Goal: Information Seeking & Learning: Learn about a topic

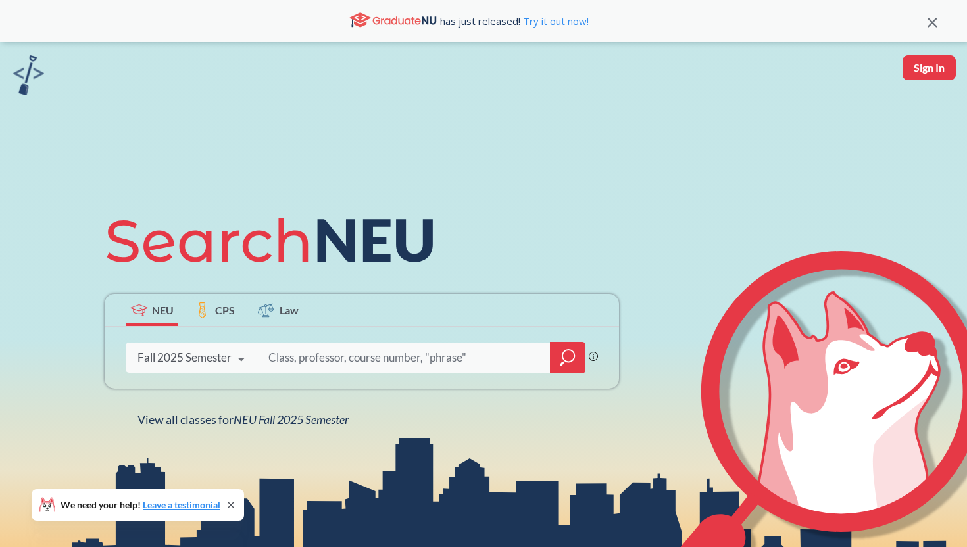
click at [349, 367] on input "search" at bounding box center [404, 358] width 274 height 28
type input "INFO"
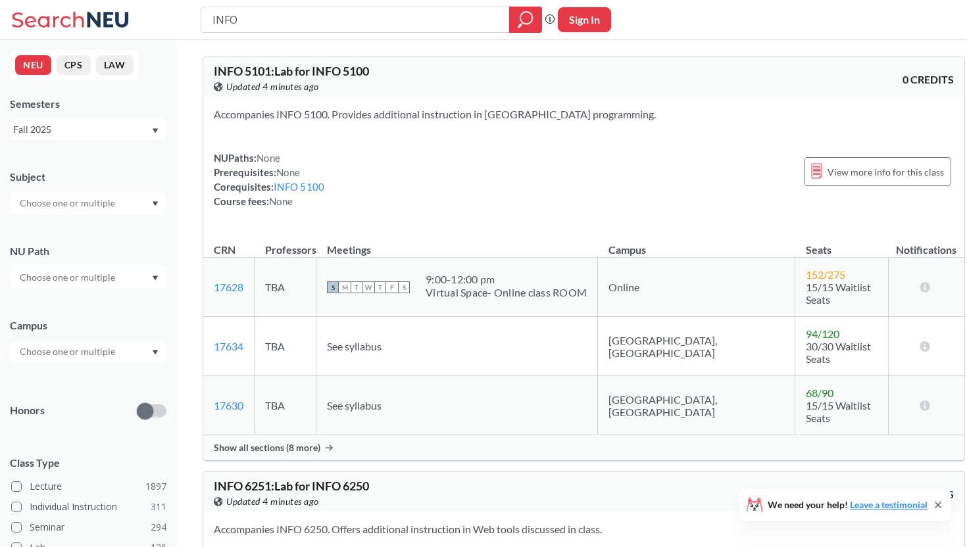
click at [121, 275] on div at bounding box center [88, 277] width 157 height 22
click at [111, 254] on div "NU Path" at bounding box center [88, 251] width 157 height 14
click at [94, 356] on input "text" at bounding box center [68, 352] width 111 height 16
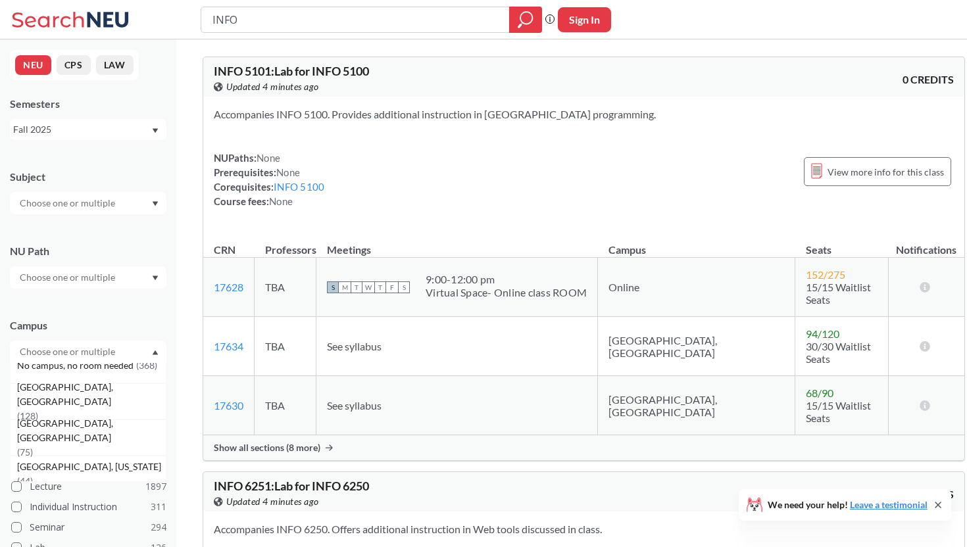
scroll to position [95, 0]
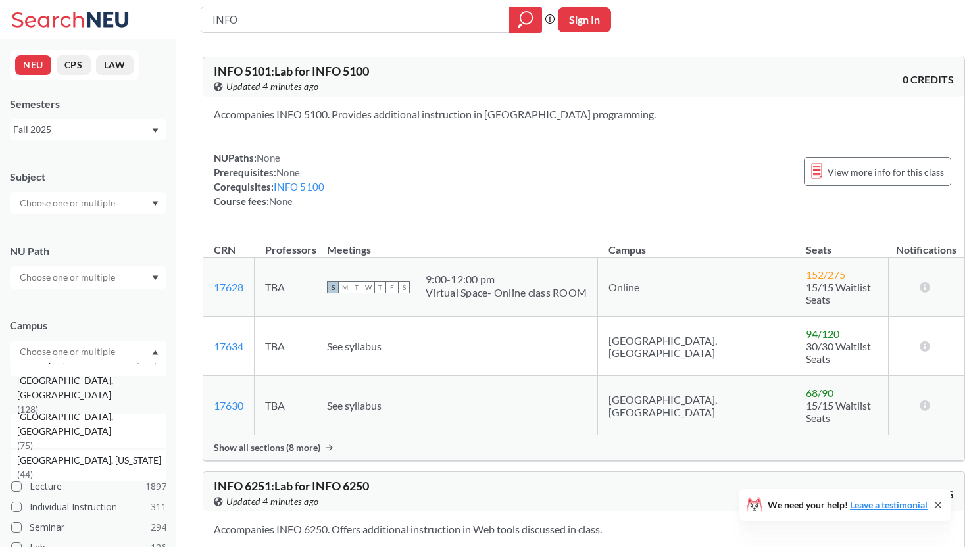
click at [74, 407] on div "[GEOGRAPHIC_DATA], [GEOGRAPHIC_DATA] ( 128 )" at bounding box center [88, 395] width 157 height 36
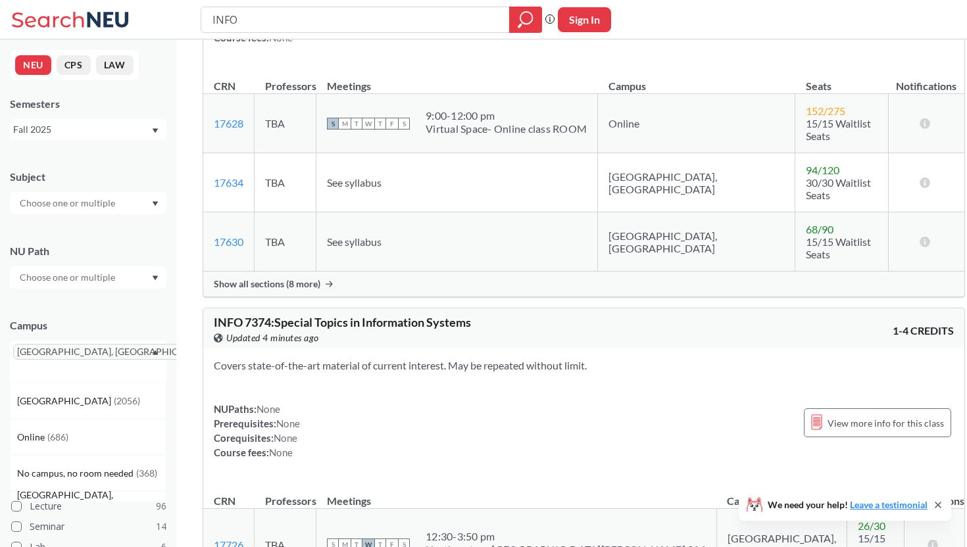
scroll to position [249, 0]
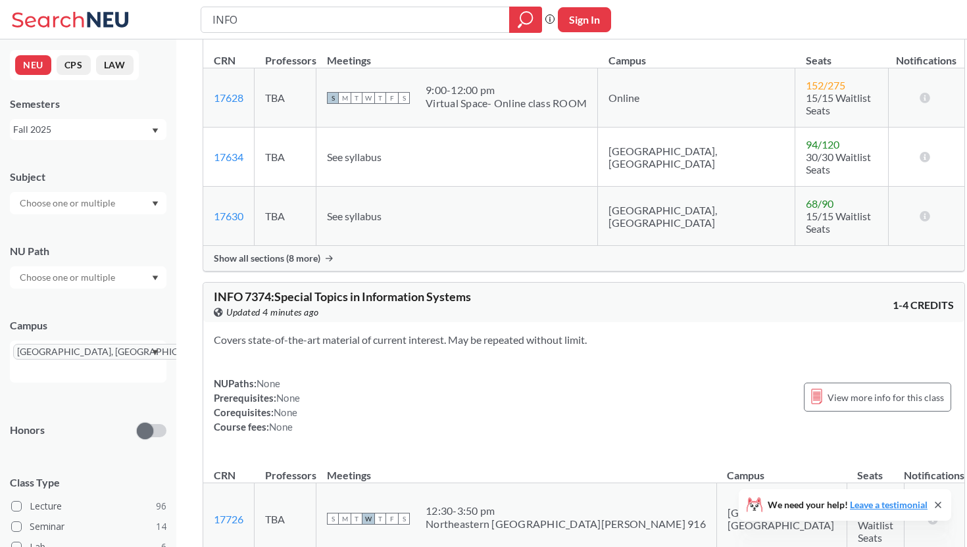
click at [424, 376] on div "NUPaths: None Prerequisites: None Corequisites: None Course fees: None View mor…" at bounding box center [584, 405] width 740 height 58
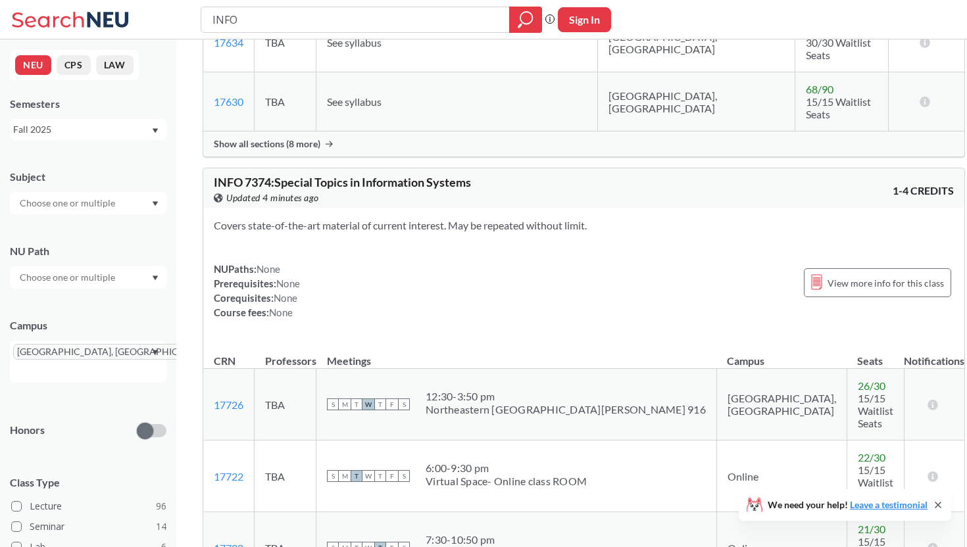
scroll to position [363, 0]
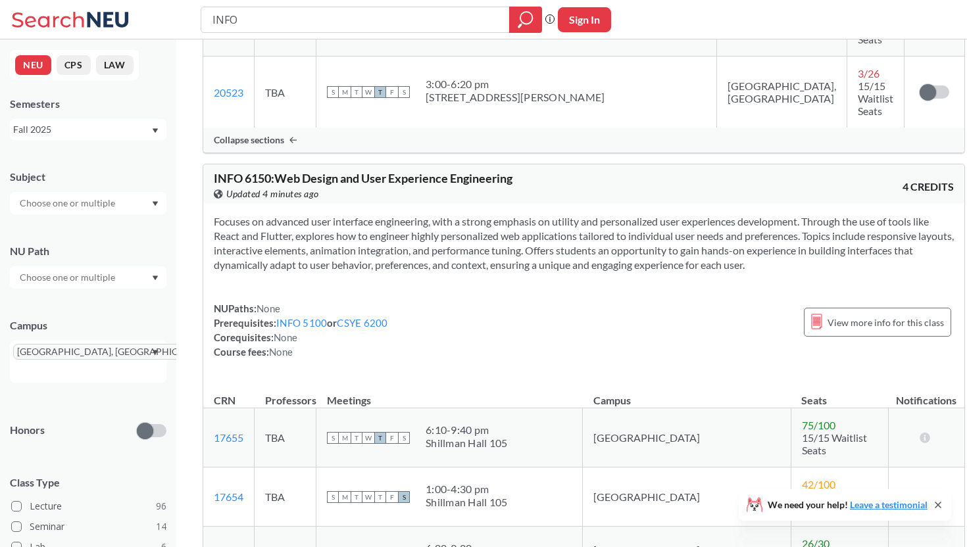
scroll to position [1189, 0]
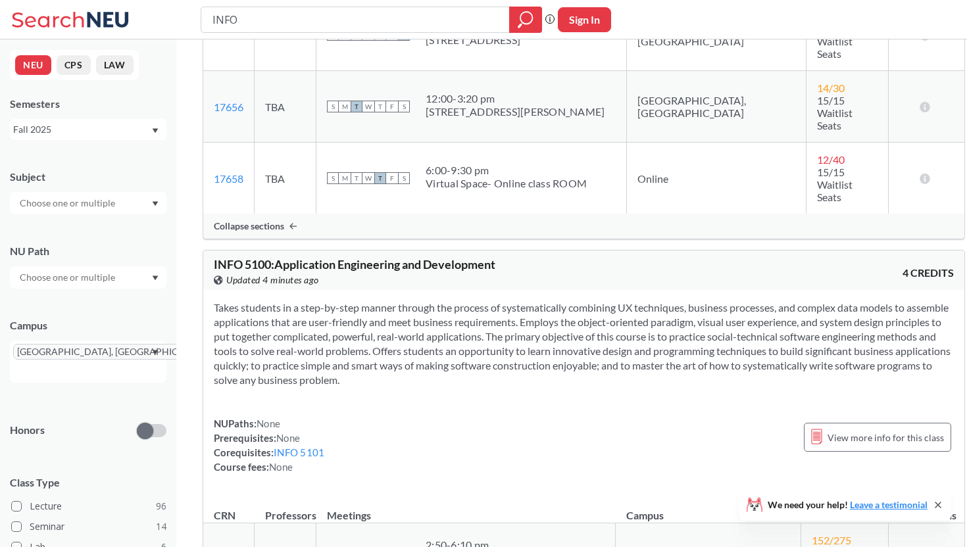
scroll to position [1947, 0]
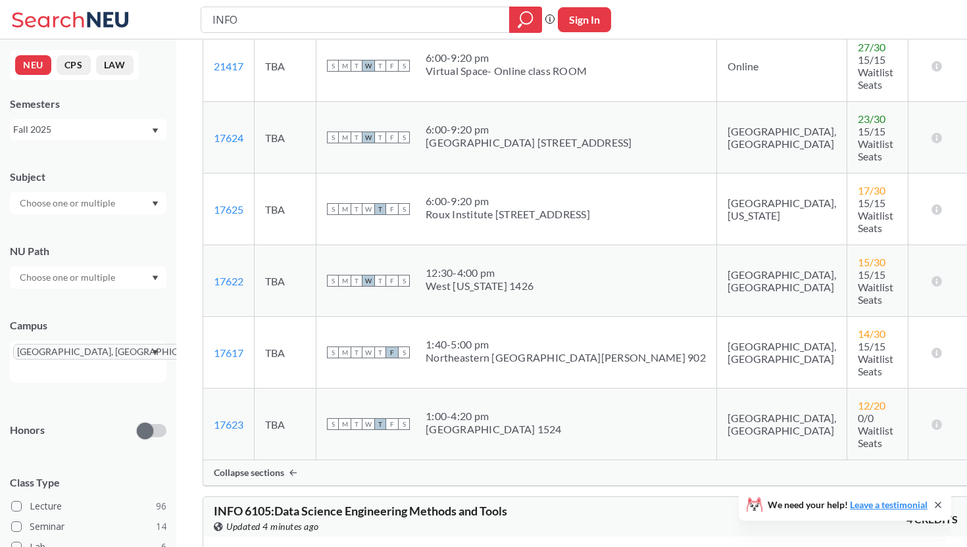
scroll to position [2699, 0]
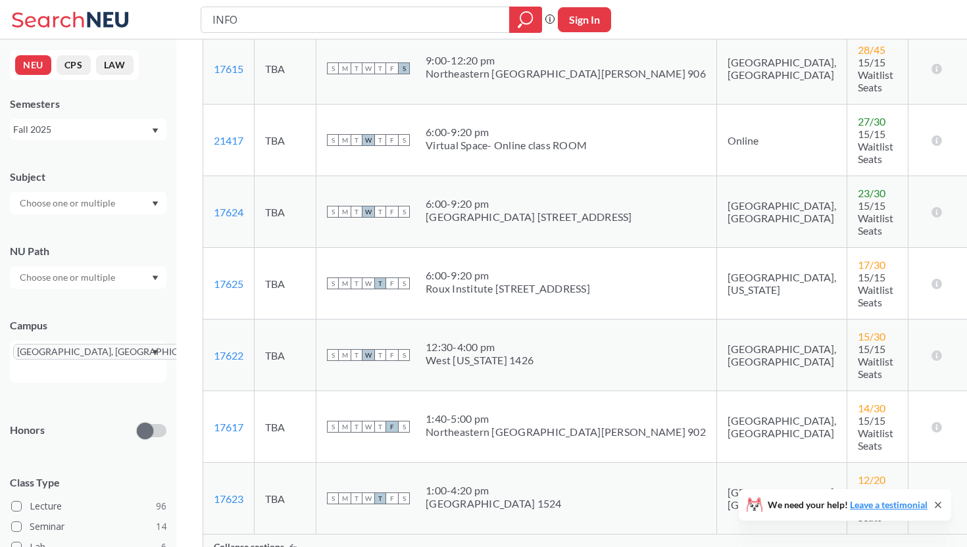
scroll to position [2614, 0]
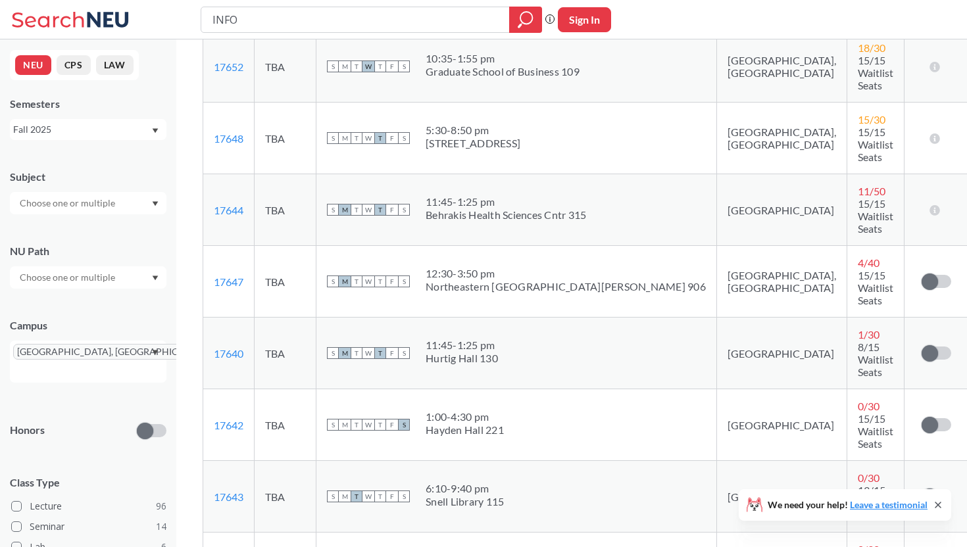
scroll to position [3745, 0]
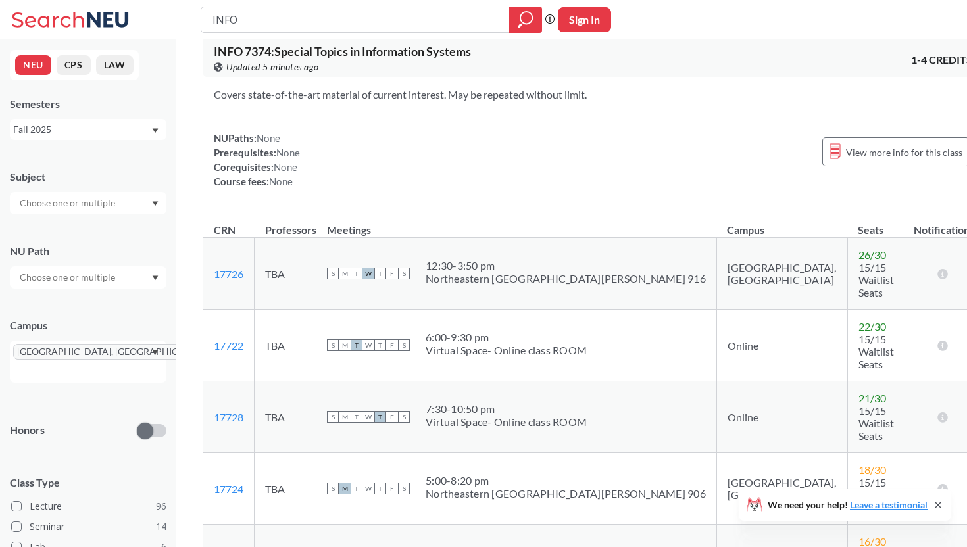
scroll to position [496, 0]
drag, startPoint x: 284, startPoint y: 28, endPoint x: 195, endPoint y: 23, distance: 88.9
click at [195, 23] on div "INFO Phrase search guarantees the exact search appears in the results. Ex. If y…" at bounding box center [483, 19] width 967 height 39
type input "CSYE"
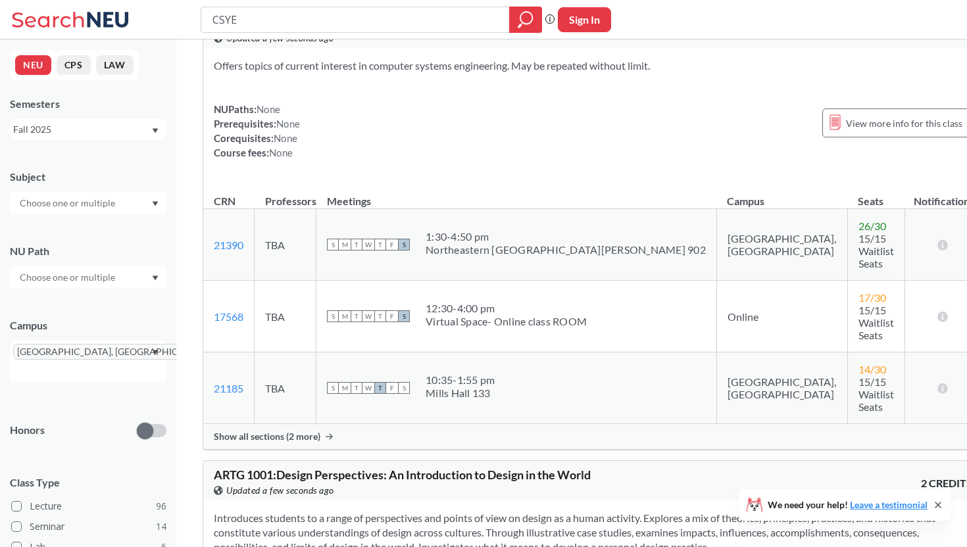
scroll to position [110, 0]
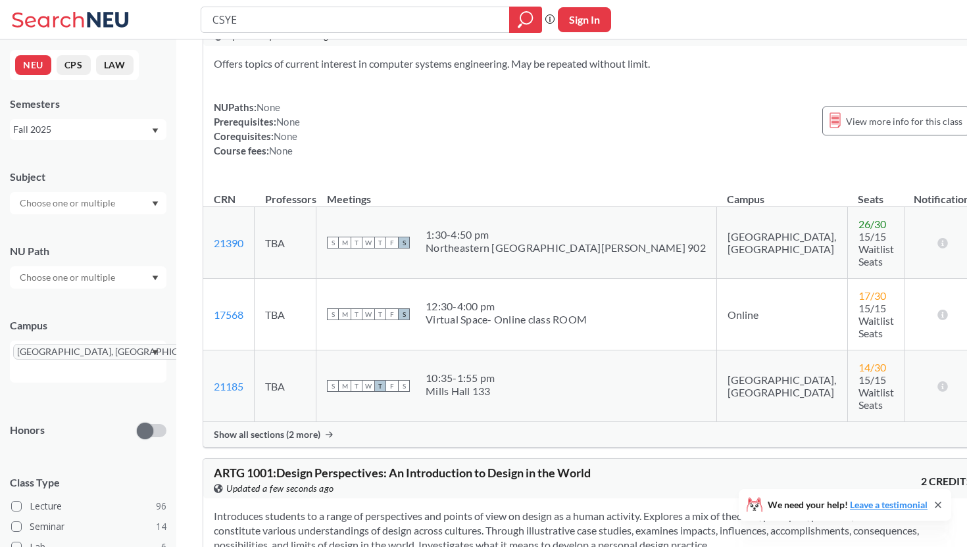
click at [395, 422] on div "Show all sections (2 more)" at bounding box center [593, 434] width 780 height 25
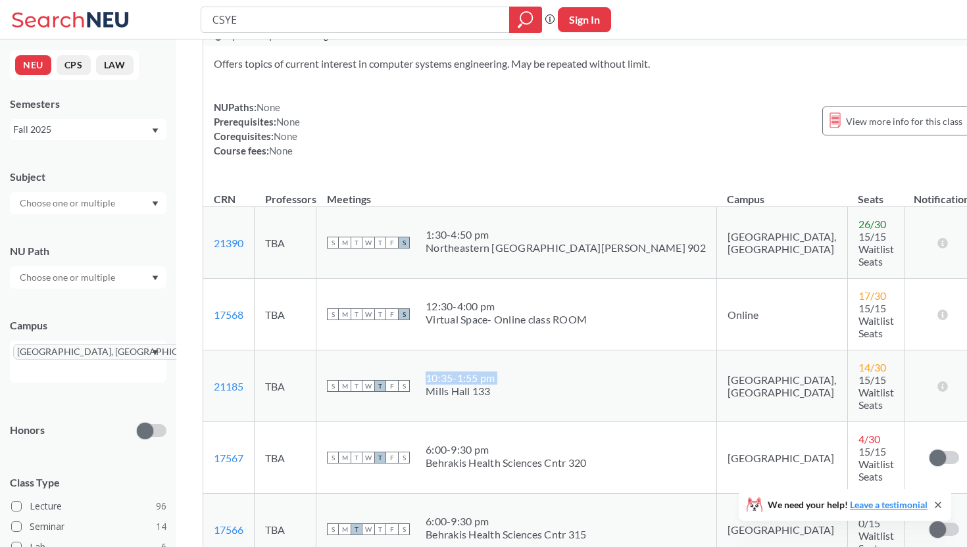
drag, startPoint x: 444, startPoint y: 342, endPoint x: 513, endPoint y: 341, distance: 69.1
click at [514, 372] on div "S M T W T F S 10:35 - 1:55 pm [PERSON_NAME][GEOGRAPHIC_DATA][PERSON_NAME] 133" at bounding box center [516, 386] width 379 height 29
click at [513, 372] on div "S M T W T F S 10:35 - 1:55 pm [PERSON_NAME][GEOGRAPHIC_DATA][PERSON_NAME] 133" at bounding box center [516, 386] width 379 height 29
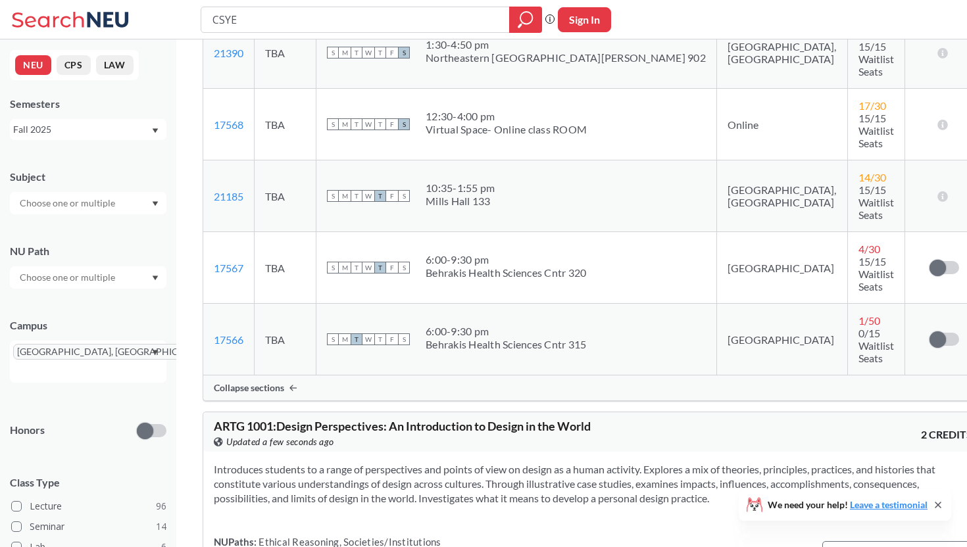
scroll to position [341, 0]
